Goal: Task Accomplishment & Management: Manage account settings

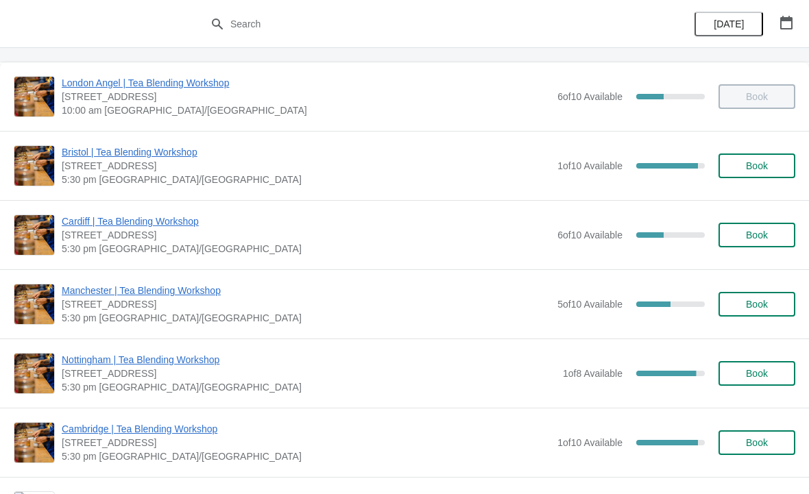
scroll to position [66, 0]
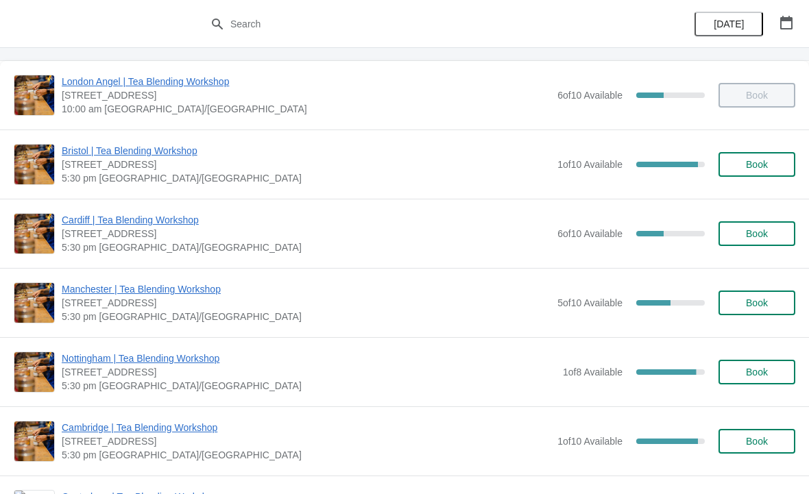
click at [383, 450] on span "5:30 pm [GEOGRAPHIC_DATA]/[GEOGRAPHIC_DATA]" at bounding box center [306, 456] width 489 height 14
click at [156, 426] on span "Cambridge | Tea Blending Workshop" at bounding box center [306, 428] width 489 height 14
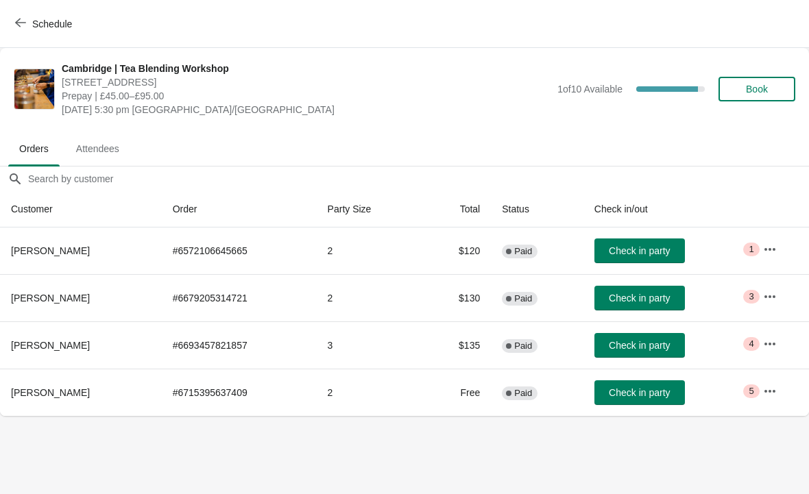
click at [777, 243] on button "button" at bounding box center [770, 249] width 25 height 25
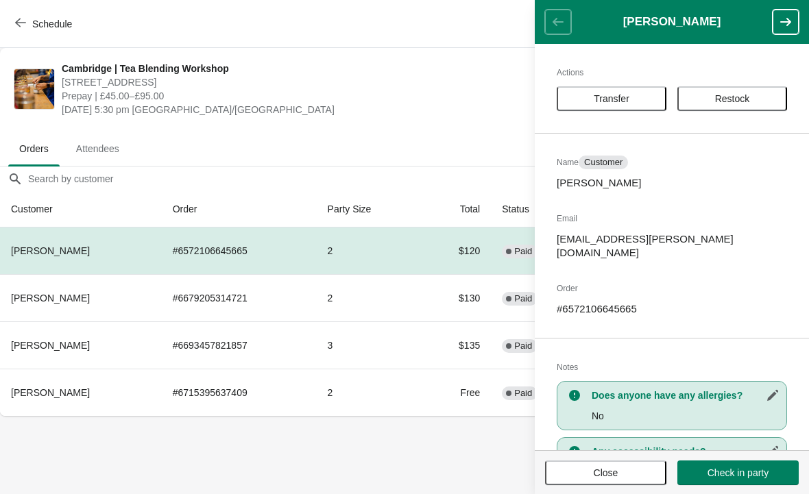
click at [194, 296] on td "# 6679205314721" at bounding box center [239, 297] width 155 height 47
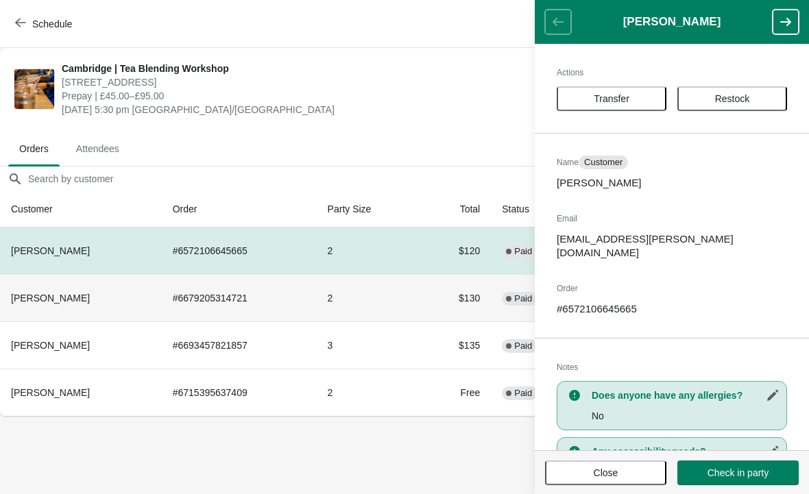
click at [58, 298] on span "[PERSON_NAME]" at bounding box center [50, 298] width 79 height 11
click at [617, 478] on span "Close" at bounding box center [606, 473] width 25 height 11
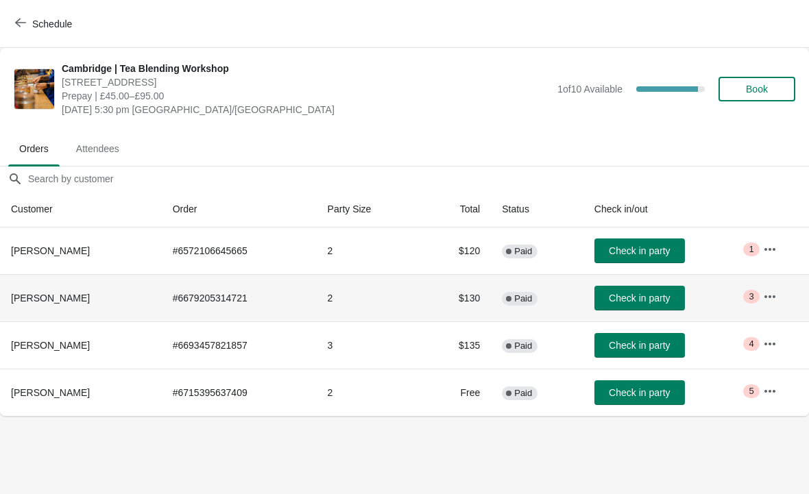
click at [48, 297] on span "[PERSON_NAME]" at bounding box center [50, 298] width 79 height 11
click at [767, 296] on icon "button" at bounding box center [770, 296] width 11 height 3
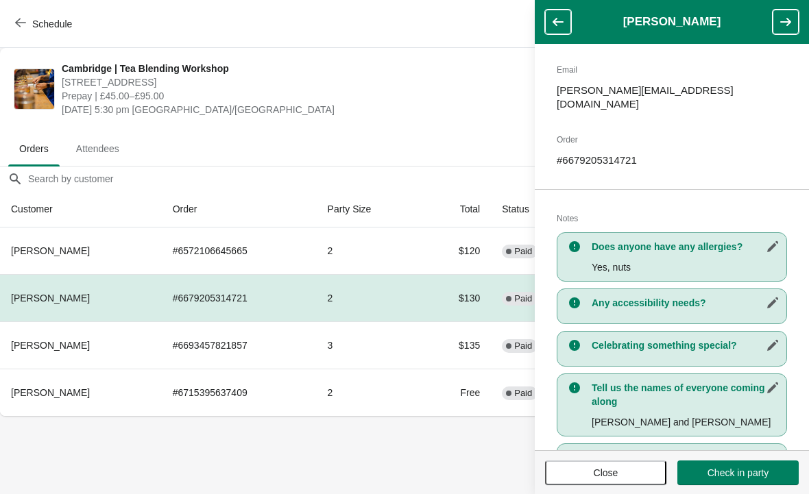
scroll to position [152, 0]
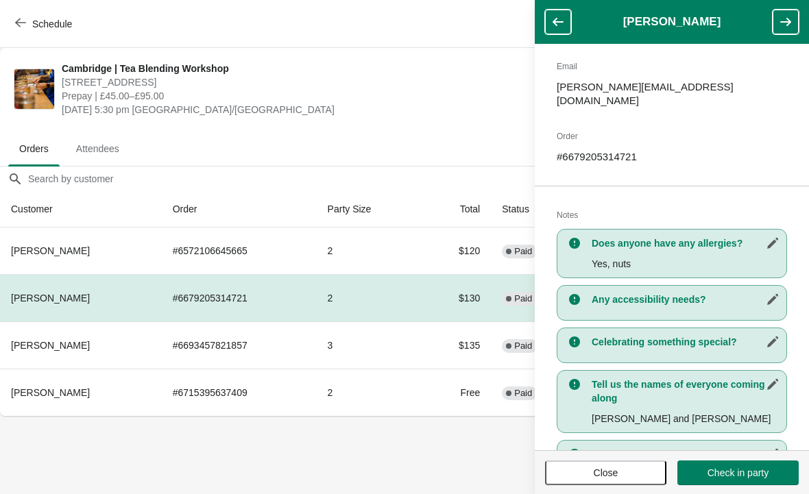
click at [43, 351] on span "[PERSON_NAME]" at bounding box center [50, 345] width 79 height 11
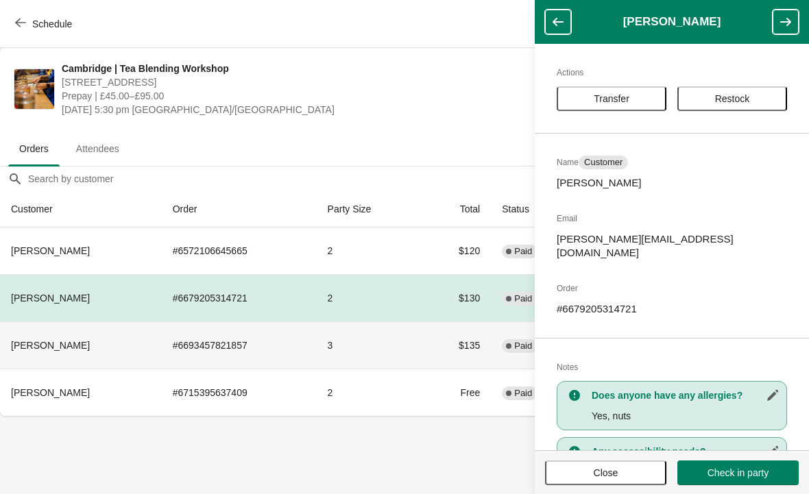
scroll to position [0, 0]
click at [600, 477] on span "Close" at bounding box center [606, 473] width 25 height 11
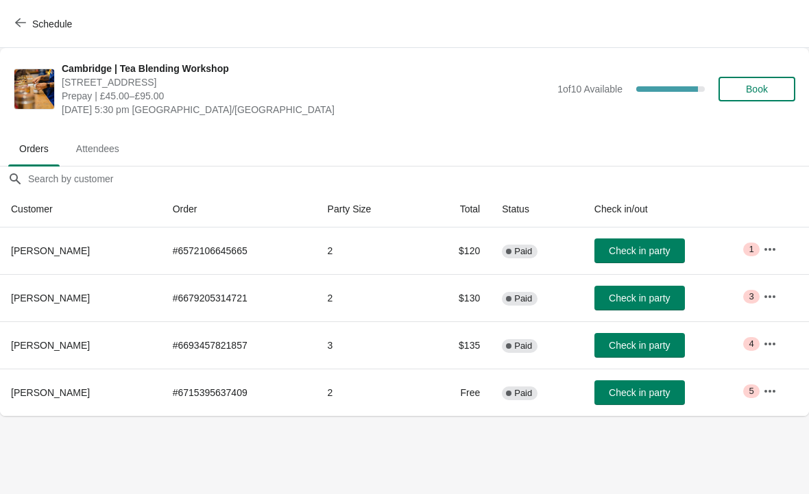
click at [772, 346] on icon "button" at bounding box center [770, 344] width 14 height 14
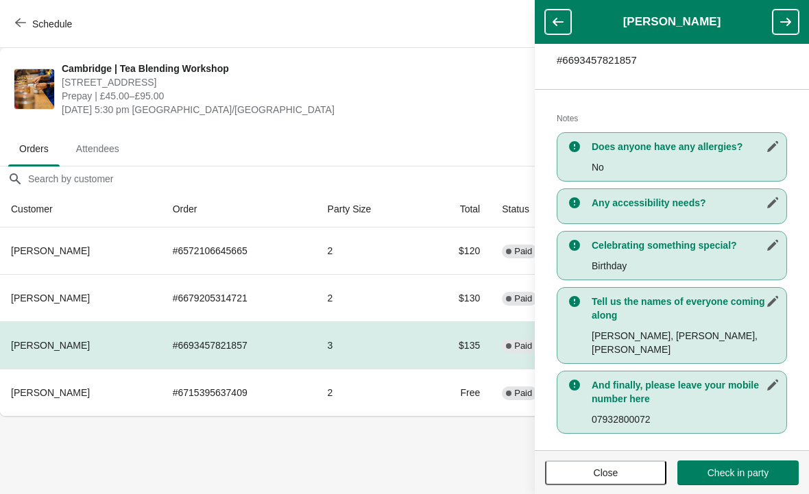
scroll to position [234, 0]
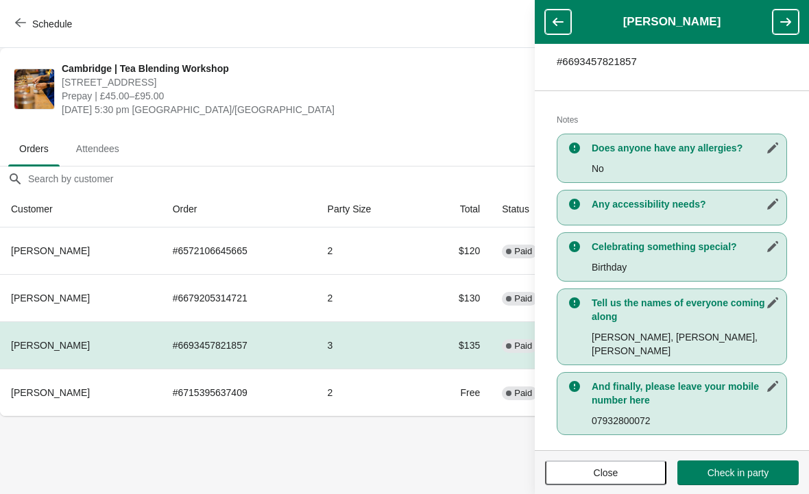
click at [606, 466] on button "Close" at bounding box center [605, 473] width 121 height 25
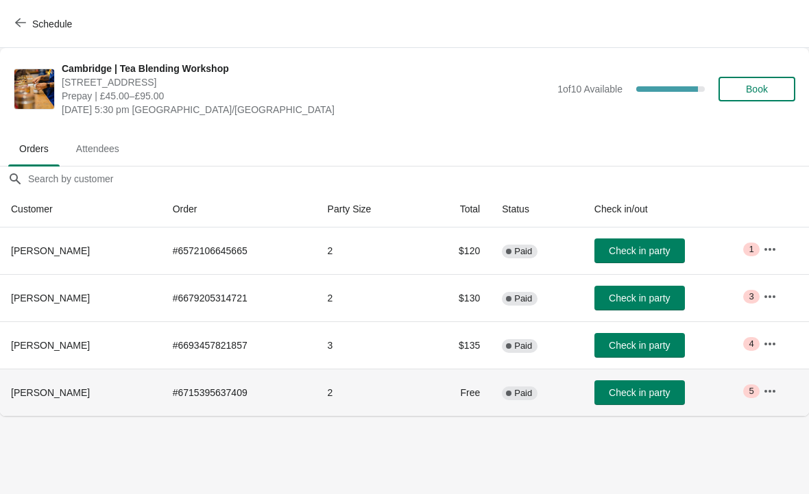
click at [31, 395] on span "[PERSON_NAME]" at bounding box center [50, 392] width 79 height 11
click at [26, 391] on span "[PERSON_NAME]" at bounding box center [50, 392] width 79 height 11
click at [772, 398] on icon "button" at bounding box center [770, 392] width 14 height 14
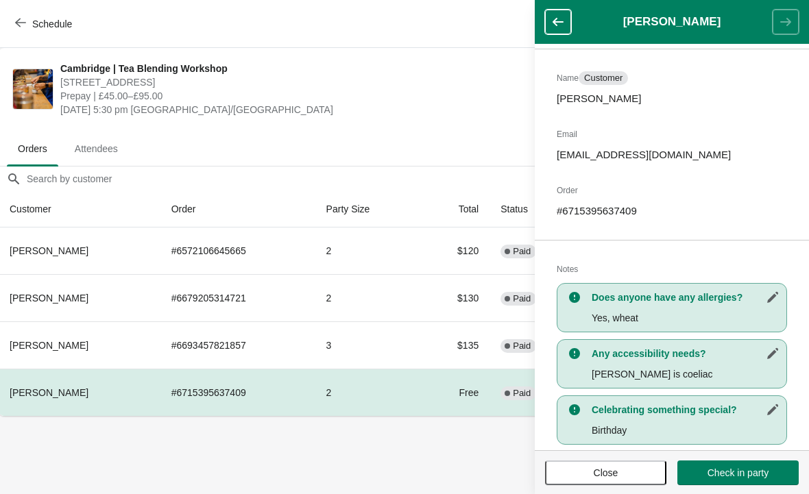
scroll to position [0, 1]
click at [617, 479] on span "Close" at bounding box center [606, 473] width 25 height 11
